Goal: Task Accomplishment & Management: Manage account settings

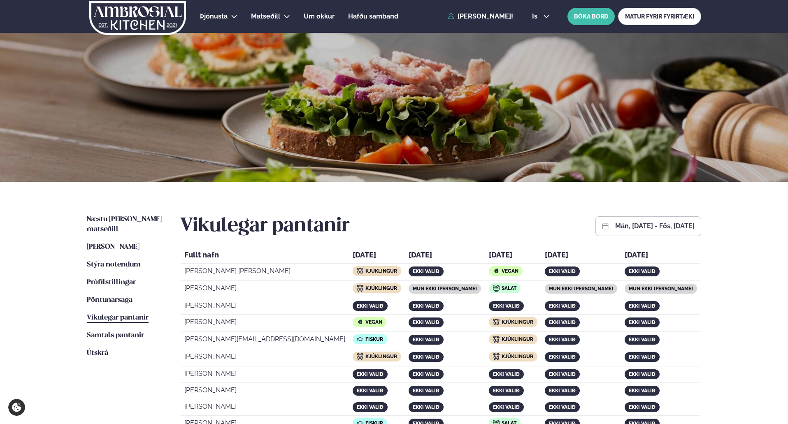
scroll to position [148, 0]
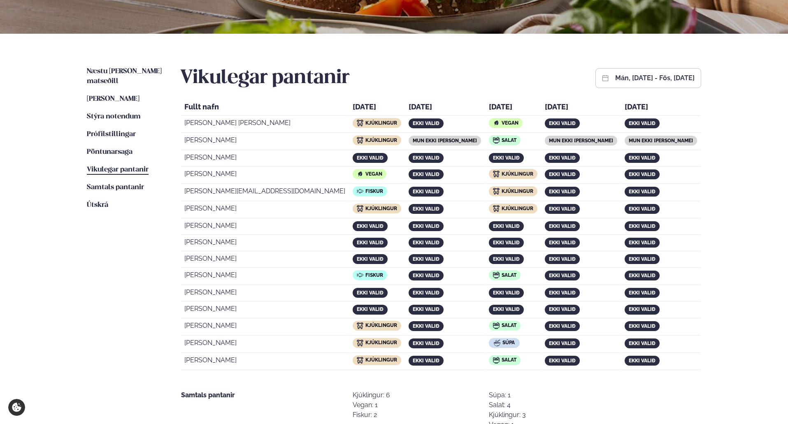
click at [741, 131] on div "Þjónusta Hádegismatur fyrir fyrirtæki Fyrirtækja veitingar Einkapartý Matseðill…" at bounding box center [394, 248] width 788 height 793
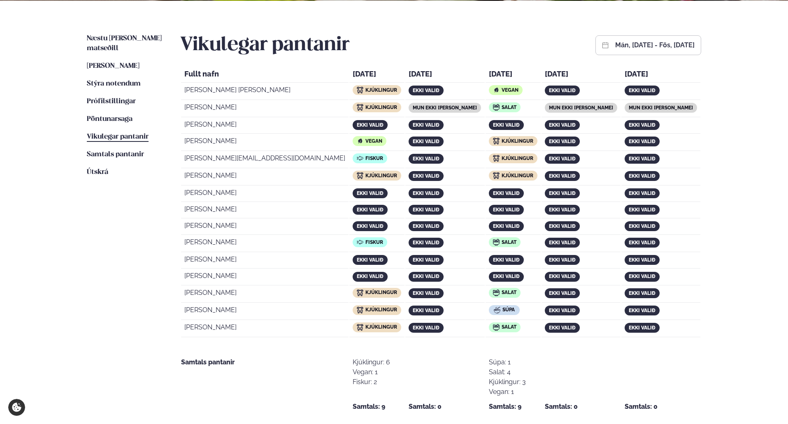
scroll to position [198, 0]
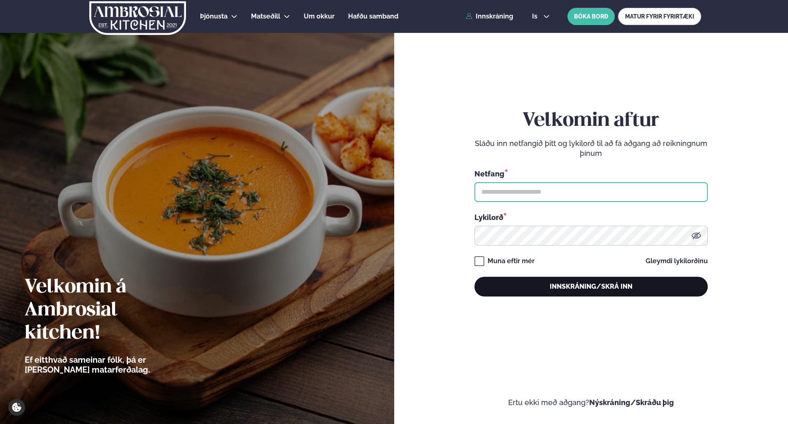
type input "**********"
click at [566, 282] on button "Innskráning/Skrá inn" at bounding box center [590, 287] width 233 height 20
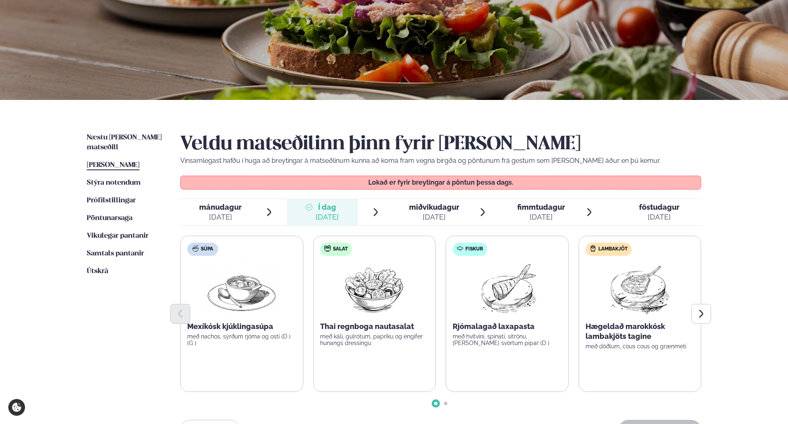
scroll to position [82, 0]
click at [135, 232] on span "Vikulegar pantanir" at bounding box center [118, 235] width 62 height 7
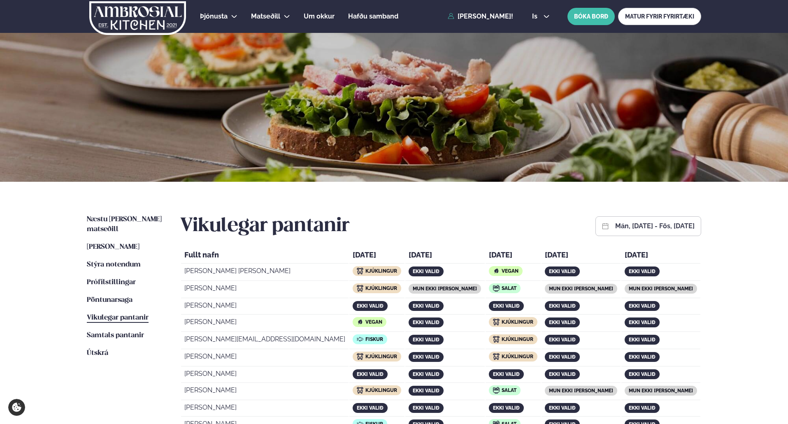
click at [748, 270] on div "Þjónusta Hádegismatur fyrir fyrirtæki Fyrirtækja veitingar Einkapartý Matseðill…" at bounding box center [394, 397] width 788 height 794
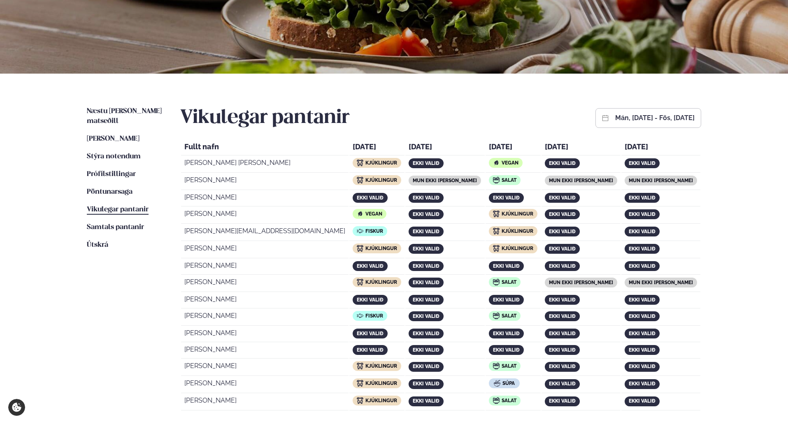
scroll to position [115, 0]
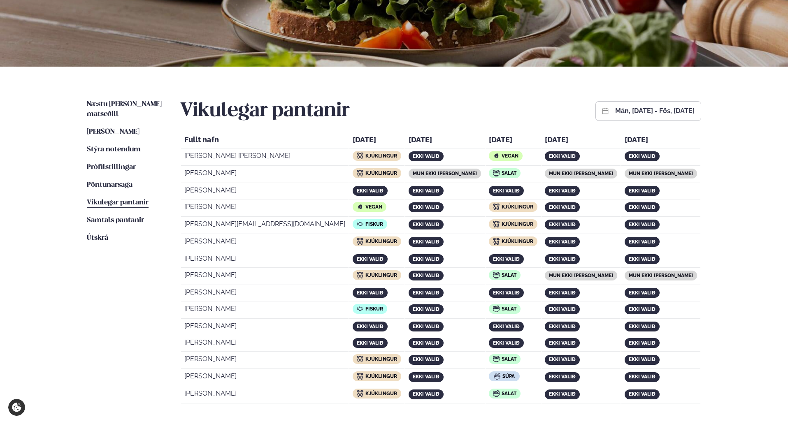
click at [615, 109] on button "mán, [DATE] - fös, [DATE]" at bounding box center [654, 111] width 79 height 7
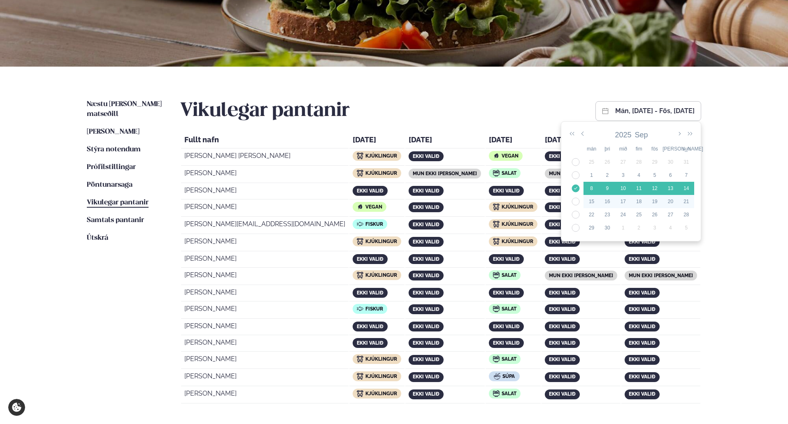
click at [591, 202] on div "15" at bounding box center [592, 201] width 16 height 7
